Goal: Transaction & Acquisition: Purchase product/service

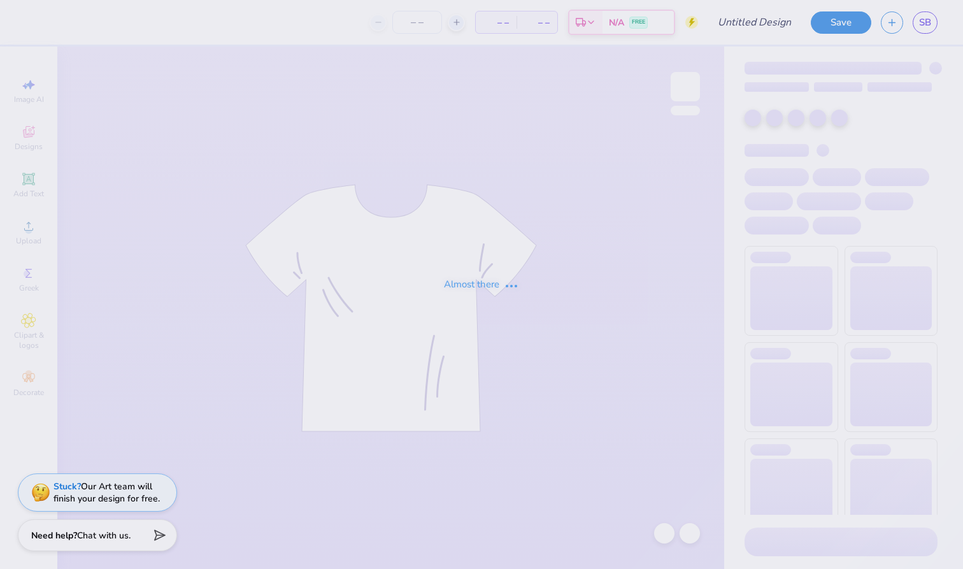
type input "DKD Fall Recruitment Associate Class Merch"
type input "12"
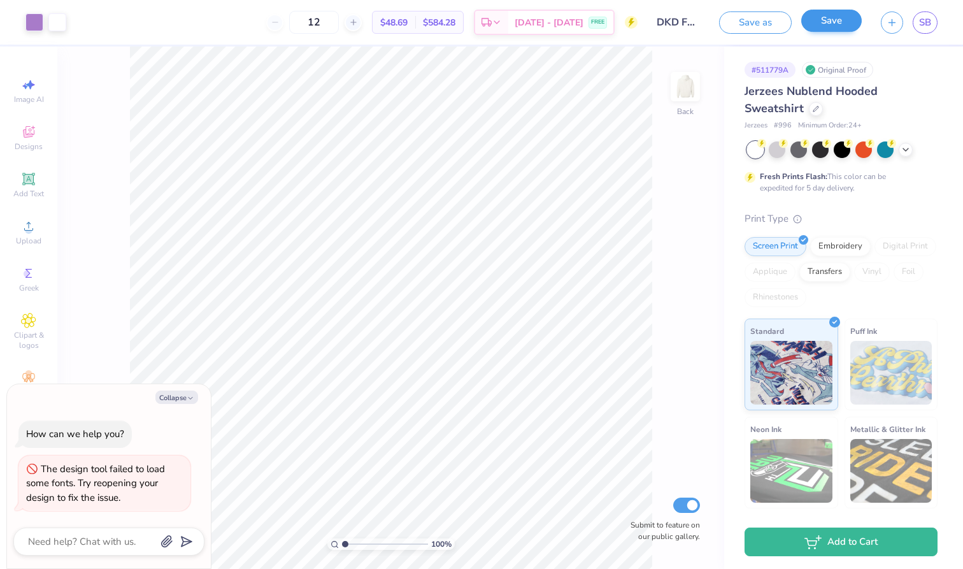
click at [835, 13] on button "Save" at bounding box center [831, 21] width 60 height 22
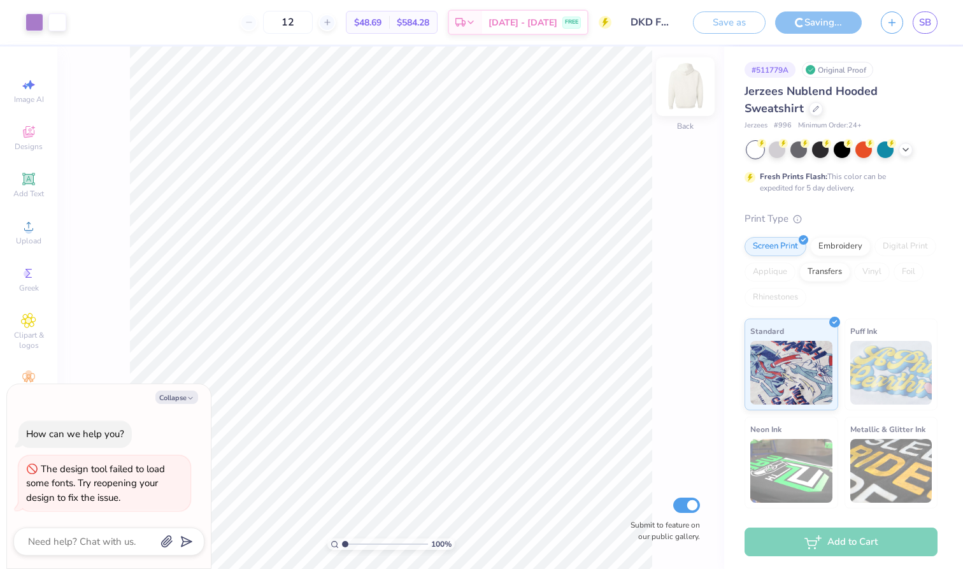
click at [686, 87] on img at bounding box center [685, 86] width 51 height 51
click at [693, 82] on img at bounding box center [685, 86] width 51 height 51
click at [923, 29] on span "SB" at bounding box center [925, 22] width 12 height 15
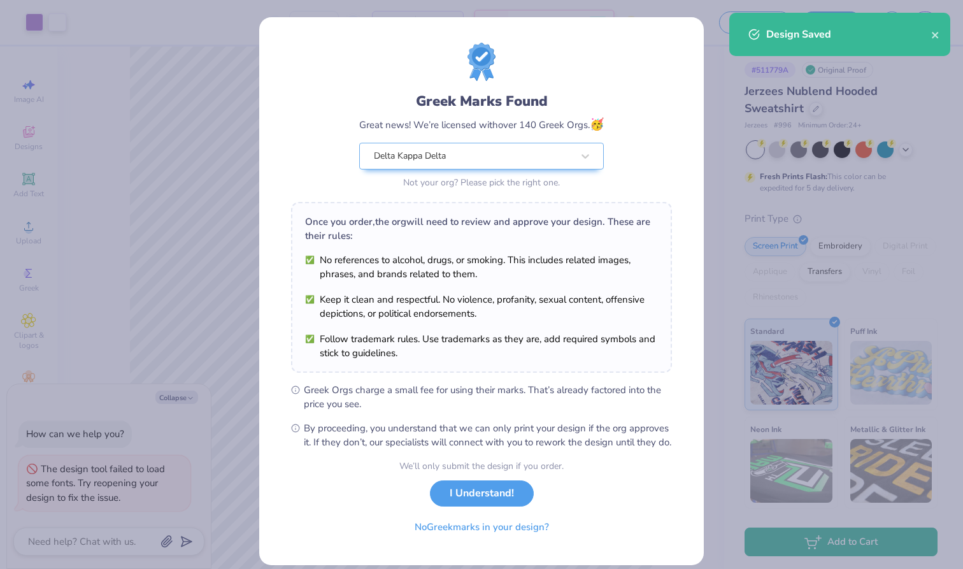
click at [697, 74] on div "Greek Marks Found Great news! We’re licensed with over 140 Greek Orgs. 🥳 Delta …" at bounding box center [481, 291] width 444 height 548
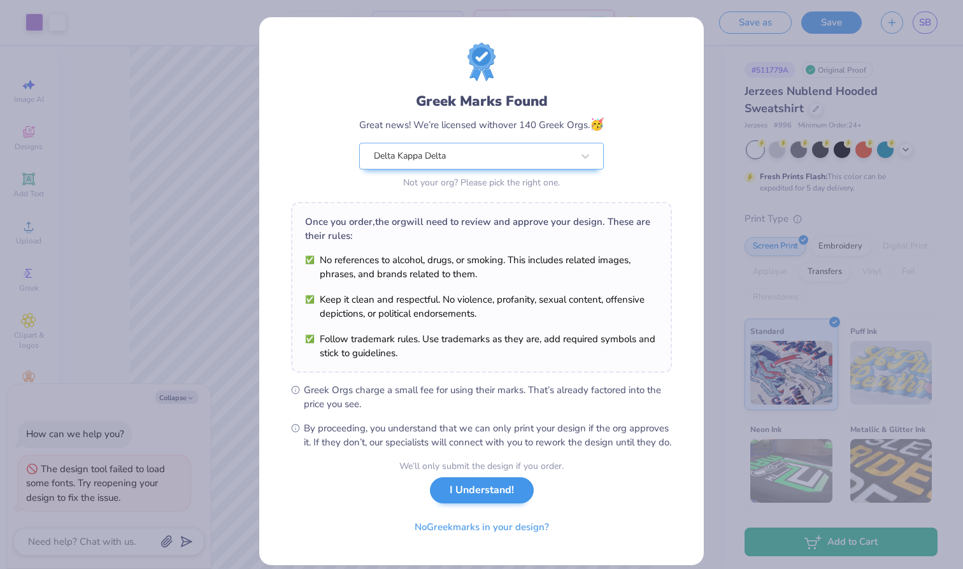
click at [475, 500] on button "I Understand!" at bounding box center [482, 490] width 104 height 26
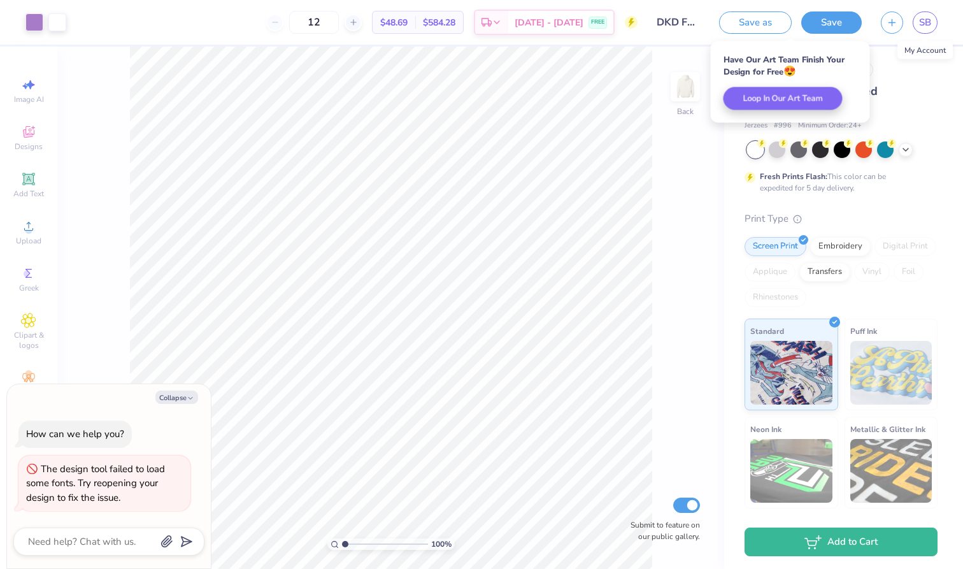
type textarea "x"
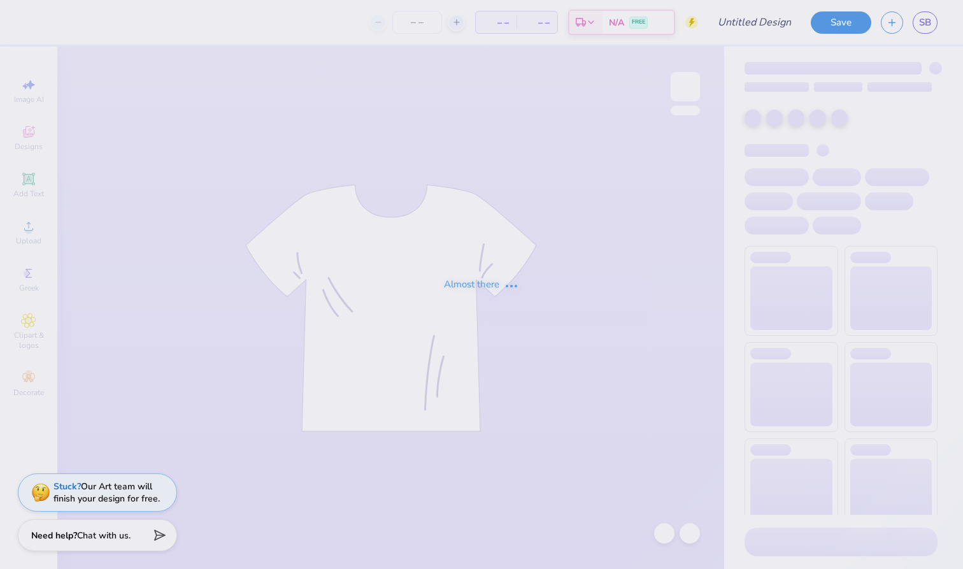
type input "DKD Fall Associate Class Merch"
type input "12"
